Goal: Check status

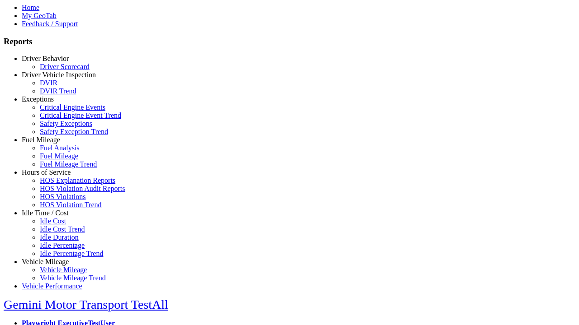
click at [52, 176] on link "Hours of Service" at bounding box center [46, 173] width 49 height 8
click at [59, 184] on link "HOS Explanation Reports" at bounding box center [77, 181] width 75 height 8
